Goal: Check status: Check status

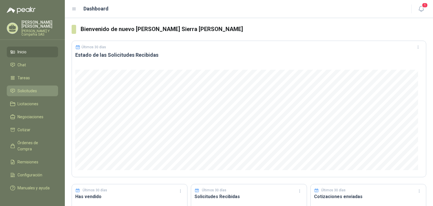
click at [35, 90] on span "Solicitudes" at bounding box center [26, 91] width 19 height 6
click at [29, 92] on span "Solicitudes" at bounding box center [26, 91] width 19 height 6
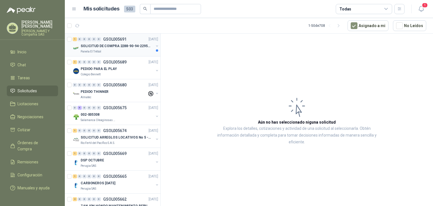
click at [105, 46] on p "SOLICITUD DE COMPRA 2288-90-94-2295-96-2301-02-04" at bounding box center [116, 45] width 70 height 5
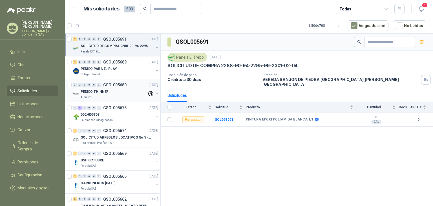
click at [119, 89] on div "PEDIDO THINNER" at bounding box center [114, 91] width 66 height 7
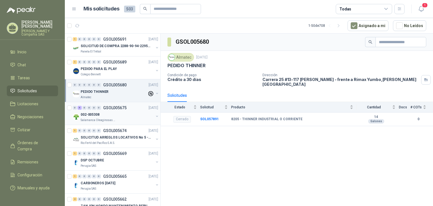
click at [110, 112] on div "002-005308" at bounding box center [117, 114] width 73 height 7
